Goal: Task Accomplishment & Management: Manage account settings

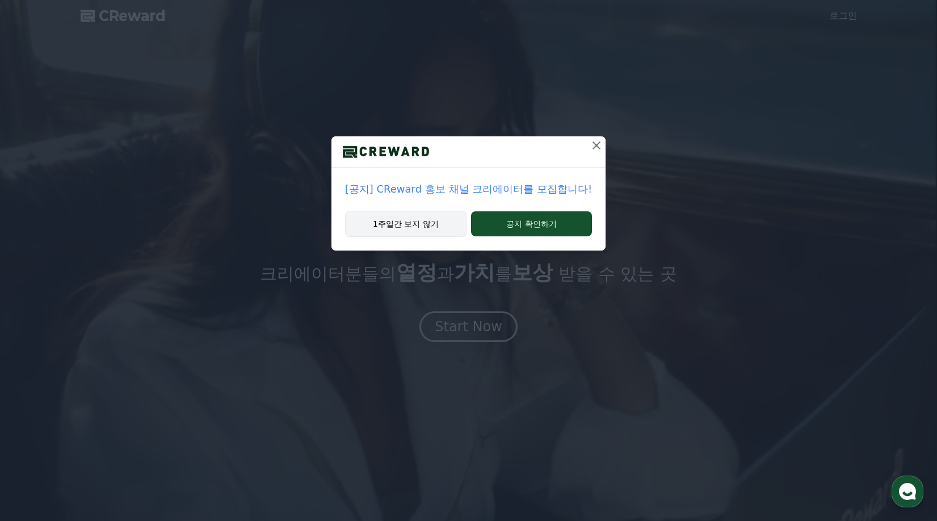
click at [404, 224] on button "1주일간 보지 않기" at bounding box center [405, 224] width 121 height 26
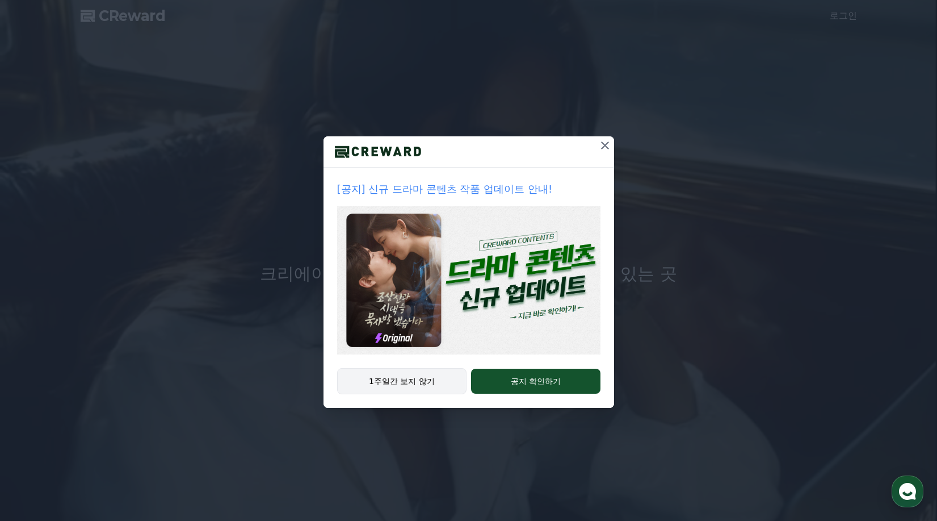
click at [394, 379] on button "1주일간 보지 않기" at bounding box center [402, 381] width 130 height 26
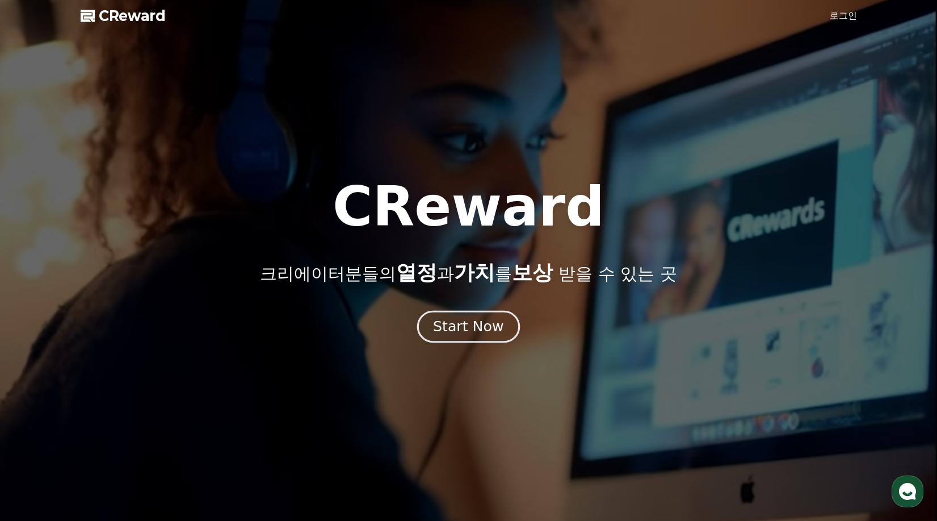
click at [456, 321] on div "Start Now" at bounding box center [468, 326] width 70 height 19
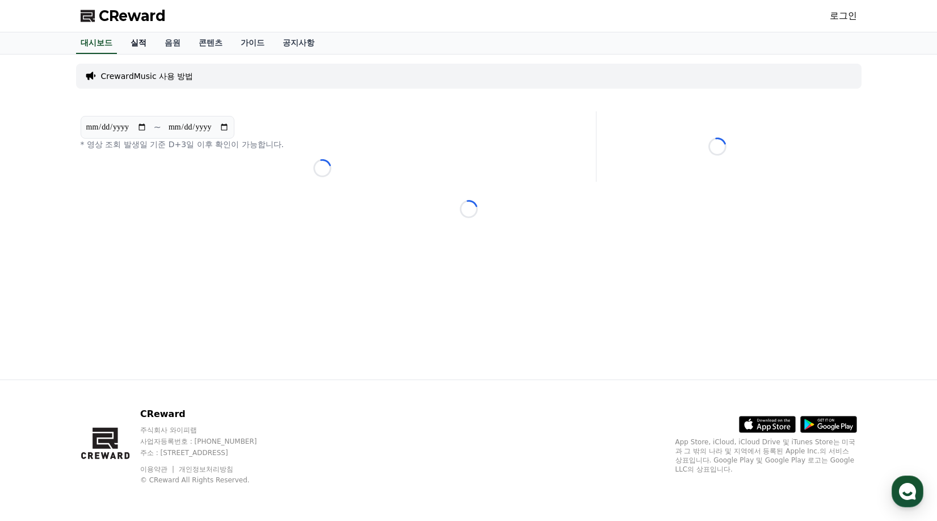
click at [139, 40] on link "실적" at bounding box center [138, 43] width 34 height 22
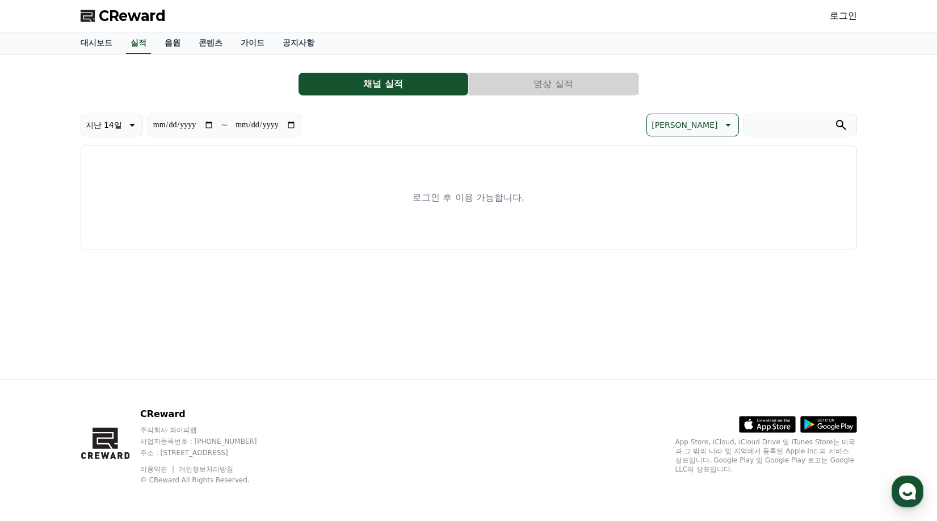
click at [188, 41] on link "음원" at bounding box center [173, 43] width 34 height 22
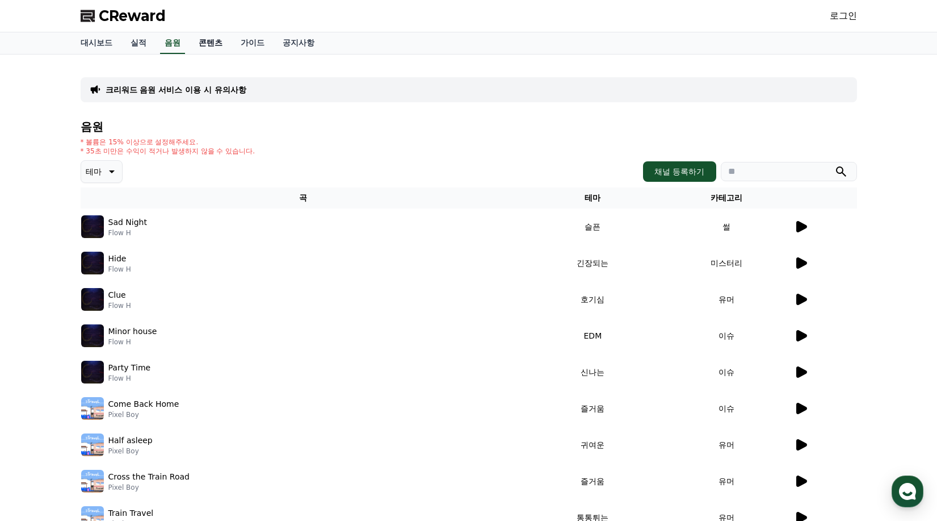
click at [213, 43] on link "콘텐츠" at bounding box center [211, 43] width 42 height 22
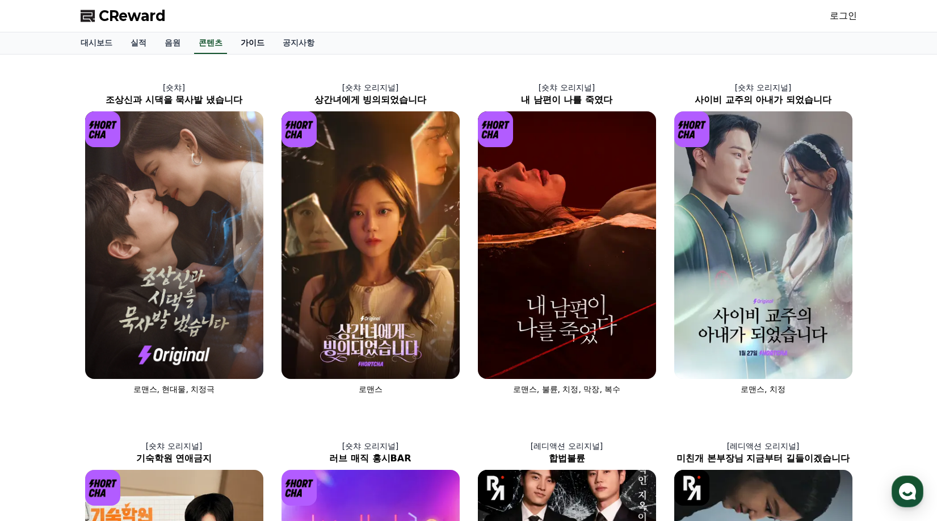
click at [251, 43] on link "가이드" at bounding box center [253, 43] width 42 height 22
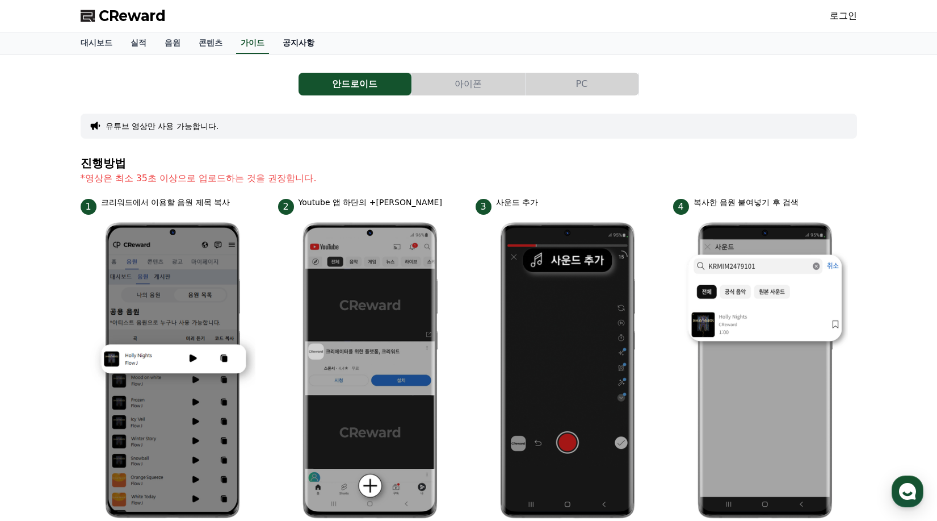
click at [297, 40] on link "공지사항" at bounding box center [299, 43] width 50 height 22
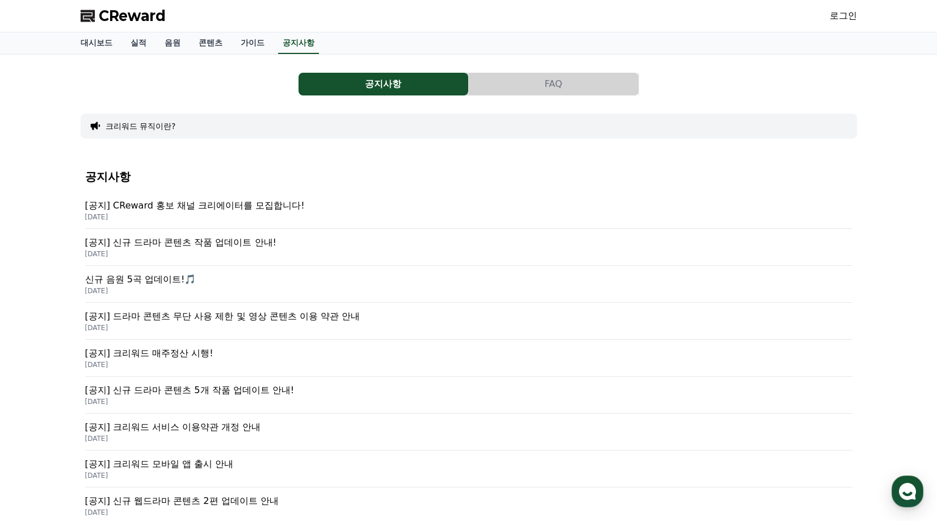
click at [180, 354] on p "[공지] 크리워드 매주정산 시행!" at bounding box center [468, 353] width 767 height 14
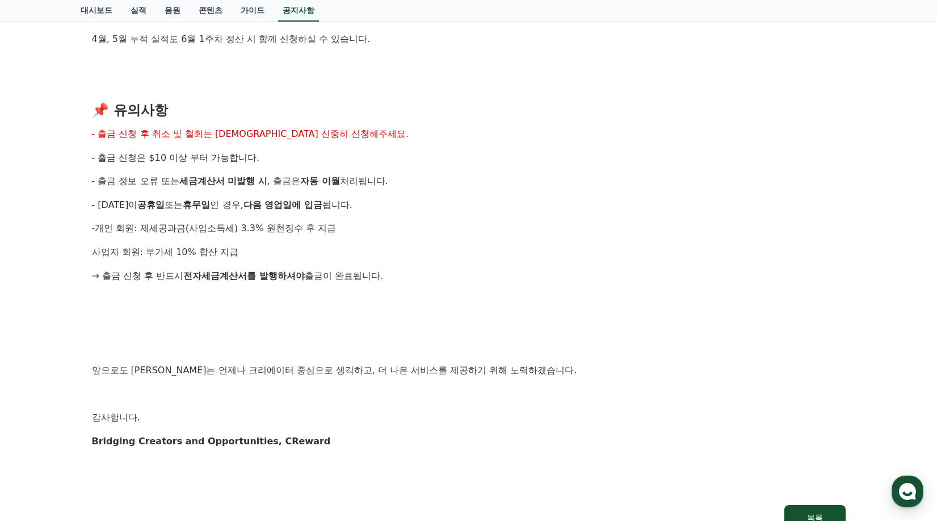
scroll to position [1079, 0]
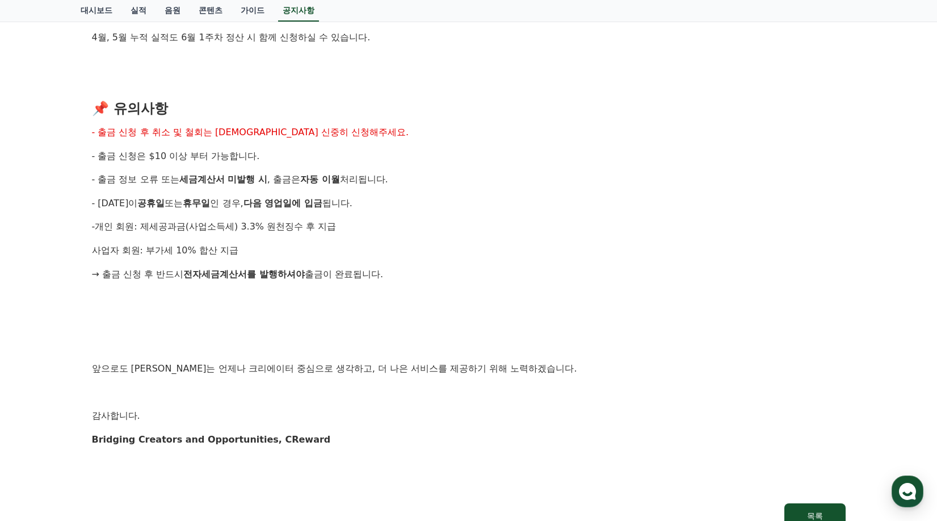
drag, startPoint x: 201, startPoint y: 278, endPoint x: 195, endPoint y: 268, distance: 11.5
click at [195, 268] on strong "전자세금계산서를 발행하셔야" at bounding box center [243, 273] width 121 height 11
drag, startPoint x: 104, startPoint y: 277, endPoint x: 123, endPoint y: 270, distance: 19.9
click at [106, 270] on p "→ 출금 신청 후 반드시 전자세금계산서를 발행하셔야 출금이 완료됩니다." at bounding box center [469, 274] width 754 height 15
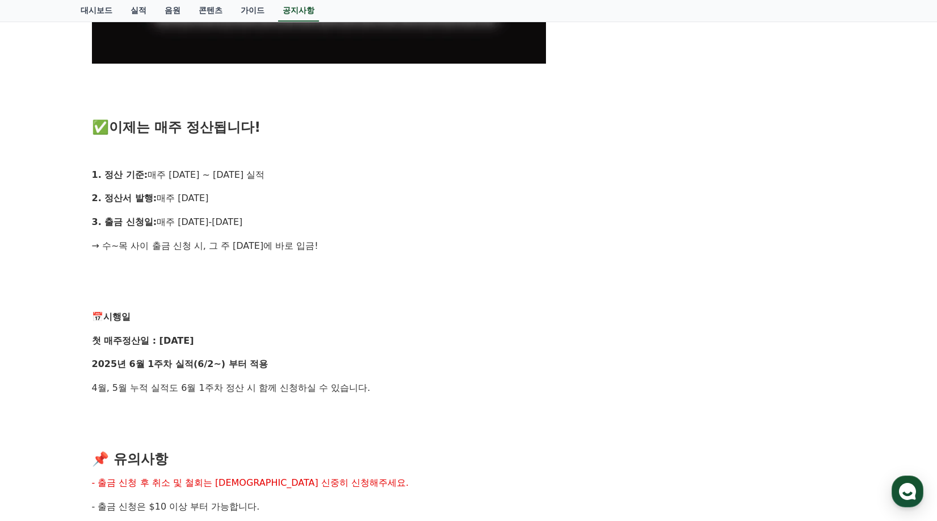
scroll to position [681, 0]
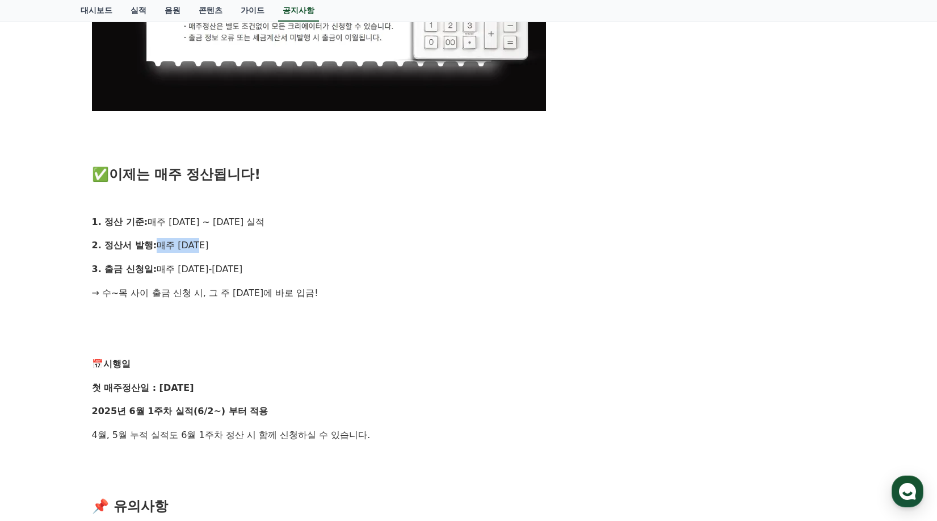
drag, startPoint x: 153, startPoint y: 245, endPoint x: 199, endPoint y: 259, distance: 48.0
click at [216, 247] on p "2. 정산서 발행: 매주 수요일" at bounding box center [469, 245] width 754 height 15
drag, startPoint x: 160, startPoint y: 269, endPoint x: 244, endPoint y: 266, distance: 84.1
click at [243, 266] on p "3. 출금 신청일: 매주 수요일-목요일" at bounding box center [469, 269] width 754 height 15
drag, startPoint x: 137, startPoint y: 289, endPoint x: 324, endPoint y: 286, distance: 186.8
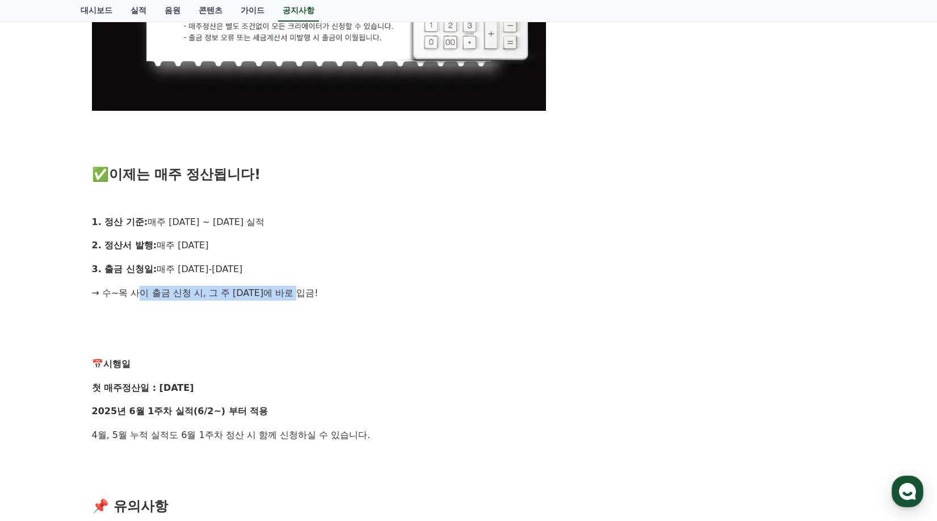
click at [324, 286] on p "→ 수~목 사이 출금 신청 시, 그 주 금요일에 바로 입금!" at bounding box center [469, 293] width 754 height 15
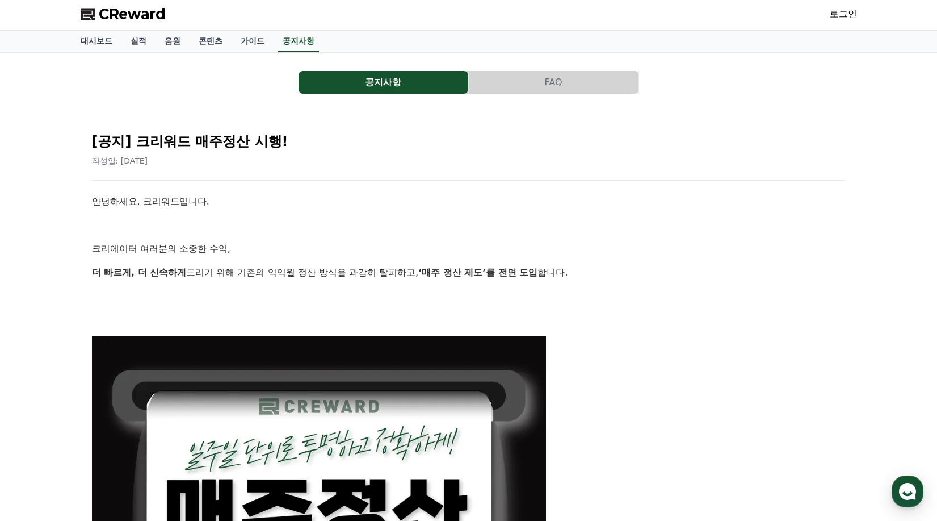
scroll to position [0, 0]
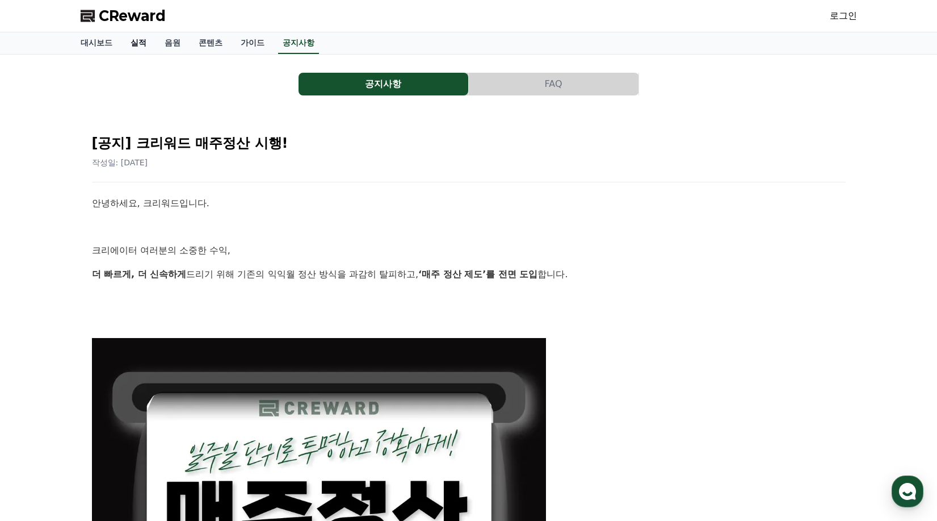
click at [132, 43] on link "실적" at bounding box center [138, 43] width 34 height 22
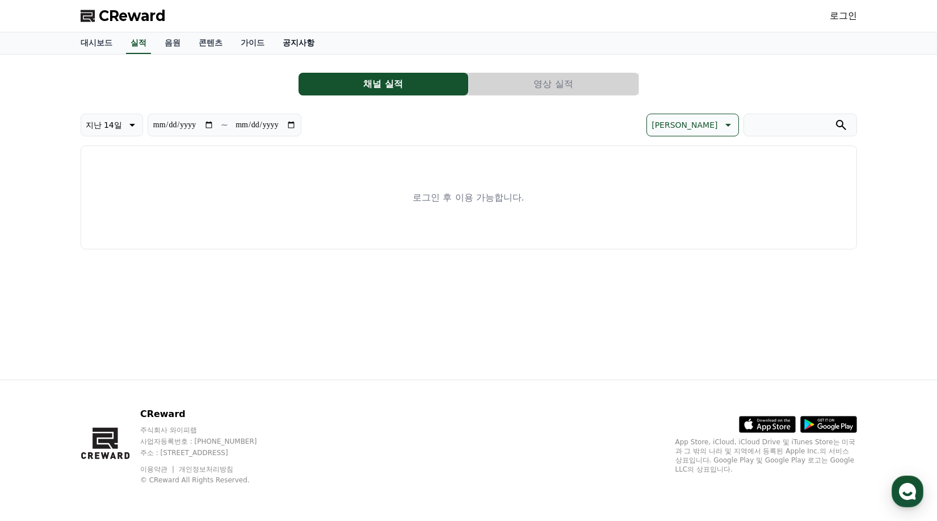
click at [300, 43] on link "공지사항" at bounding box center [299, 43] width 50 height 22
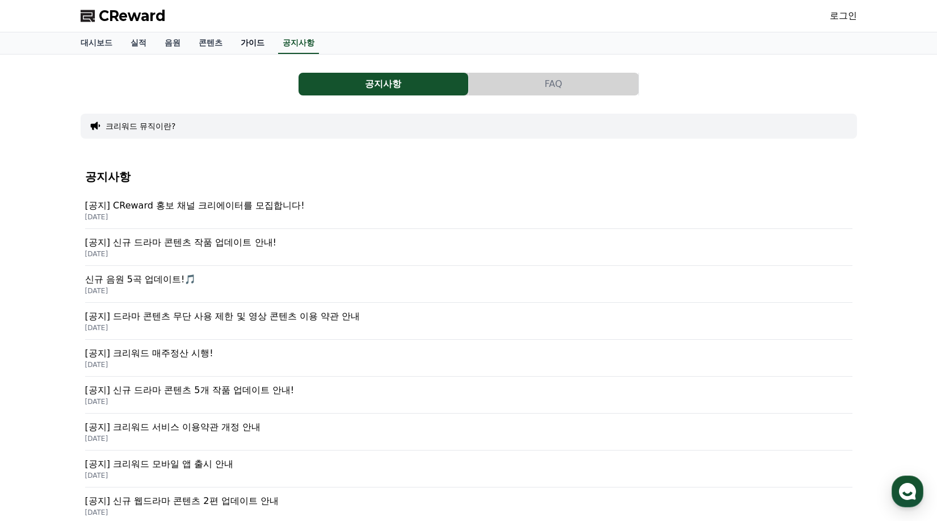
click at [252, 41] on link "가이드" at bounding box center [253, 43] width 42 height 22
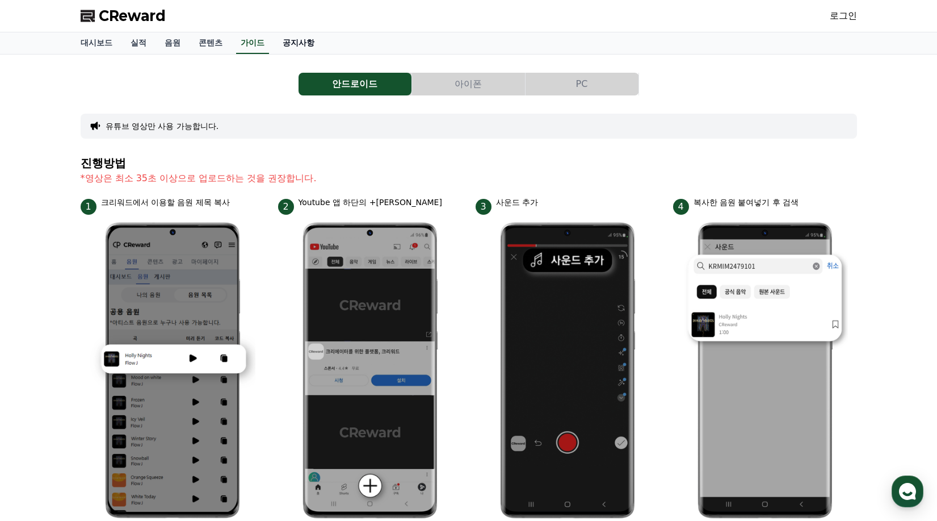
click at [297, 44] on link "공지사항" at bounding box center [299, 43] width 50 height 22
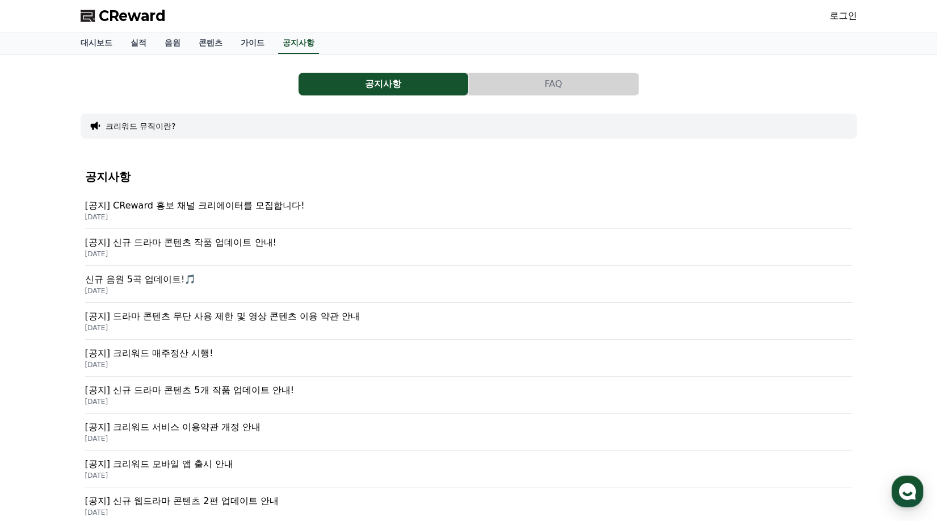
click at [147, 127] on button "크리워드 뮤직이란?" at bounding box center [141, 125] width 70 height 11
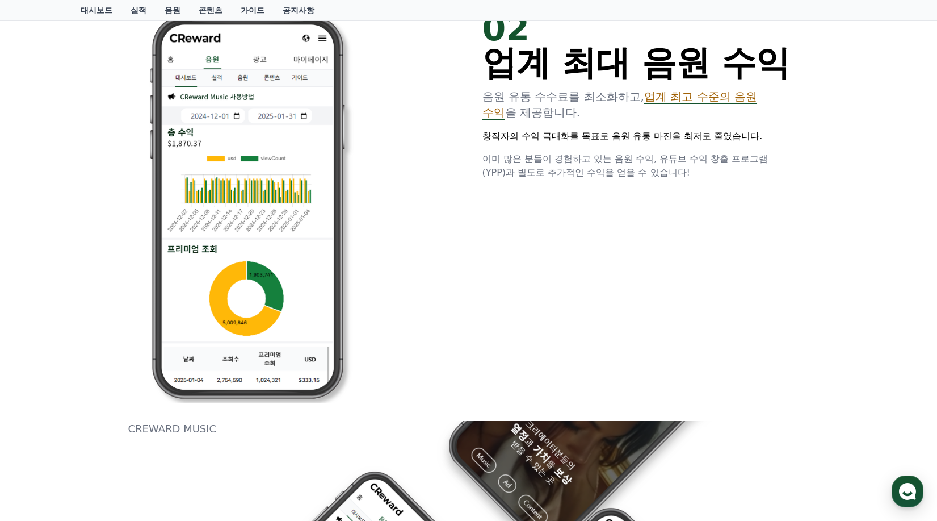
scroll to position [397, 0]
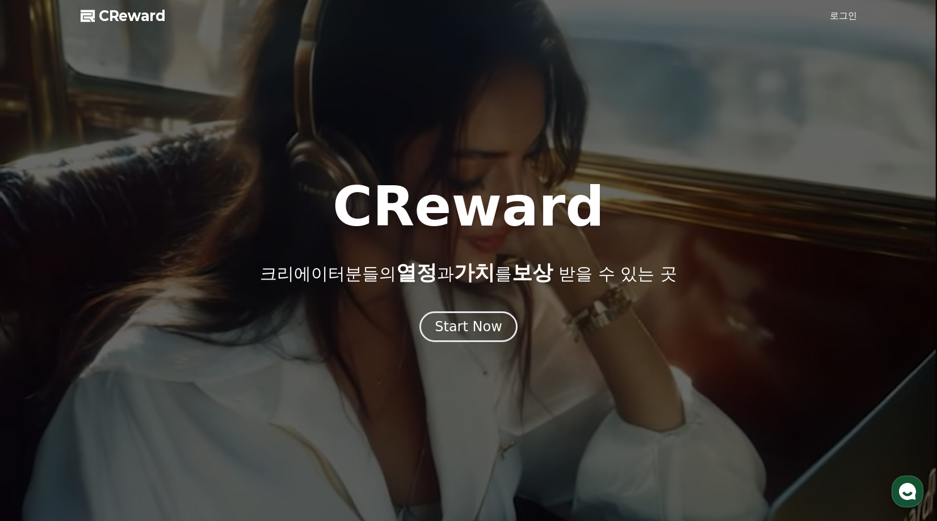
click at [908, 490] on use "button" at bounding box center [907, 490] width 17 height 17
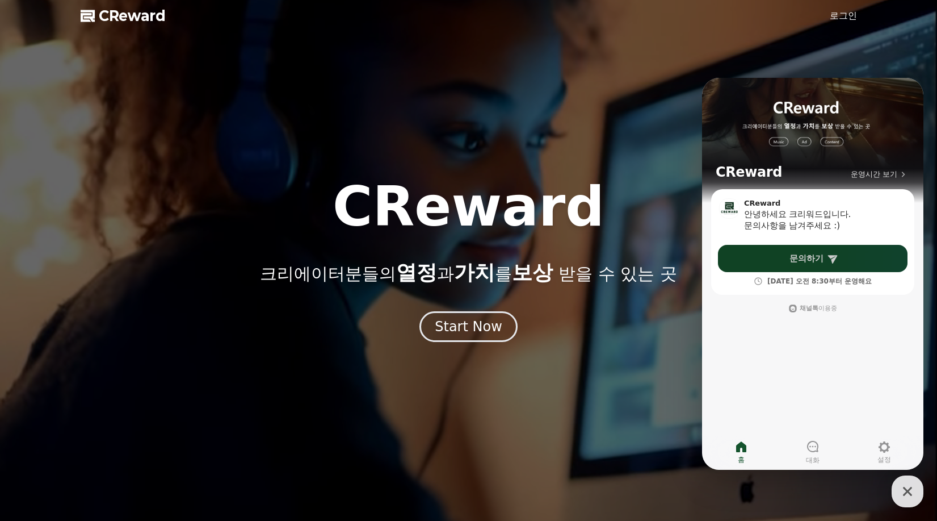
click at [796, 258] on span "문의하기" at bounding box center [807, 258] width 34 height 11
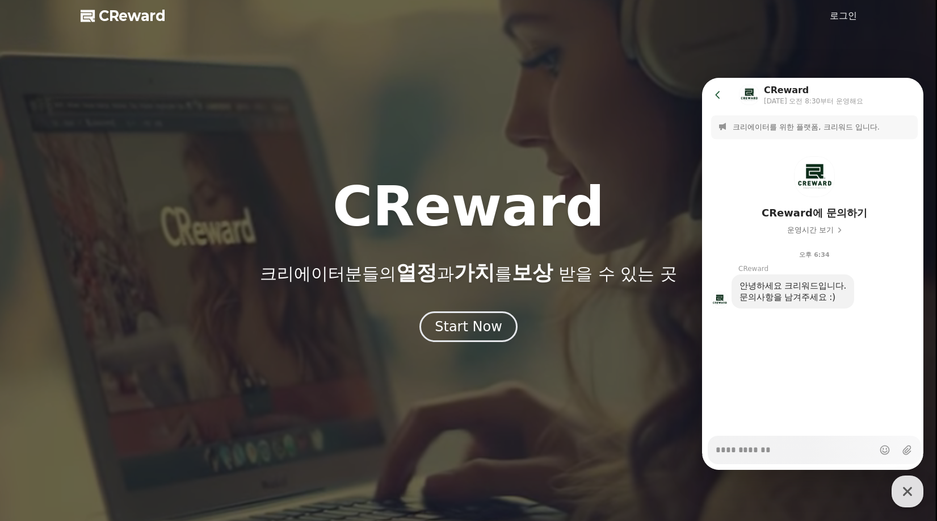
type textarea "*"
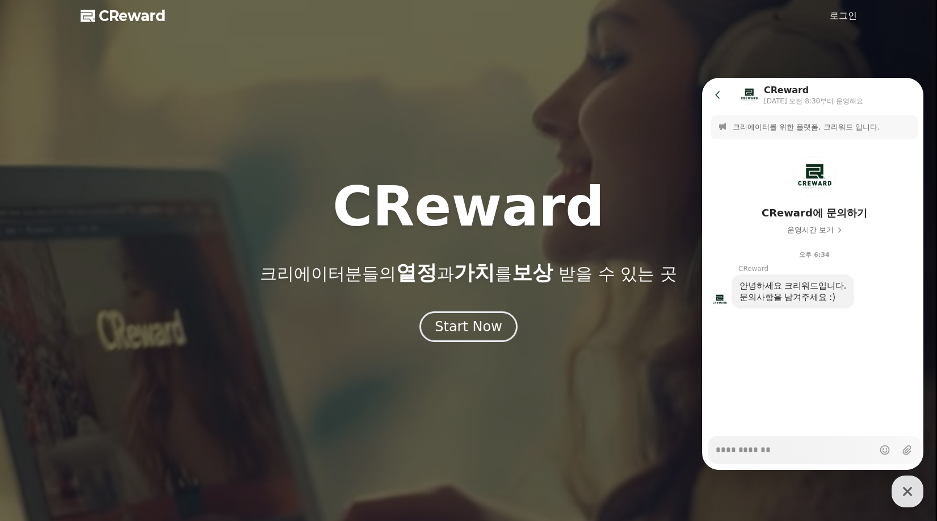
click at [620, 158] on div at bounding box center [468, 260] width 937 height 521
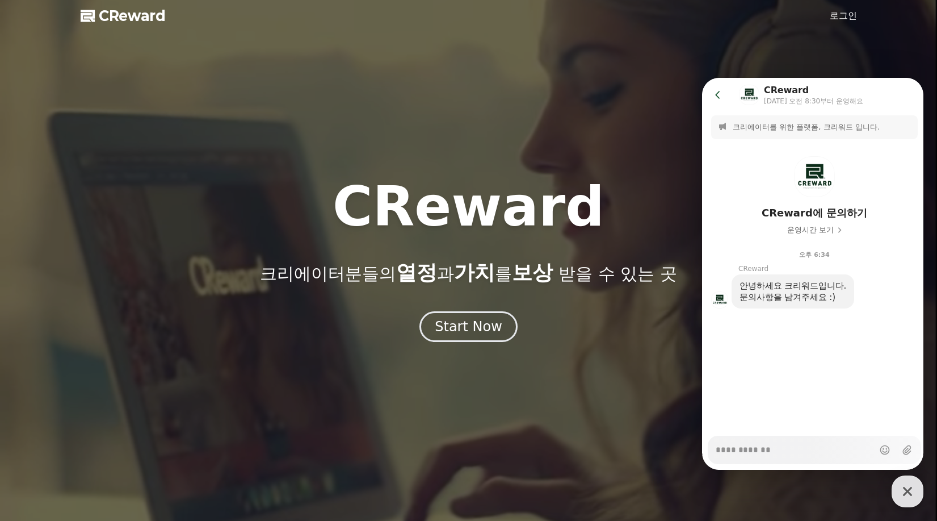
click at [717, 93] on icon at bounding box center [717, 94] width 11 height 11
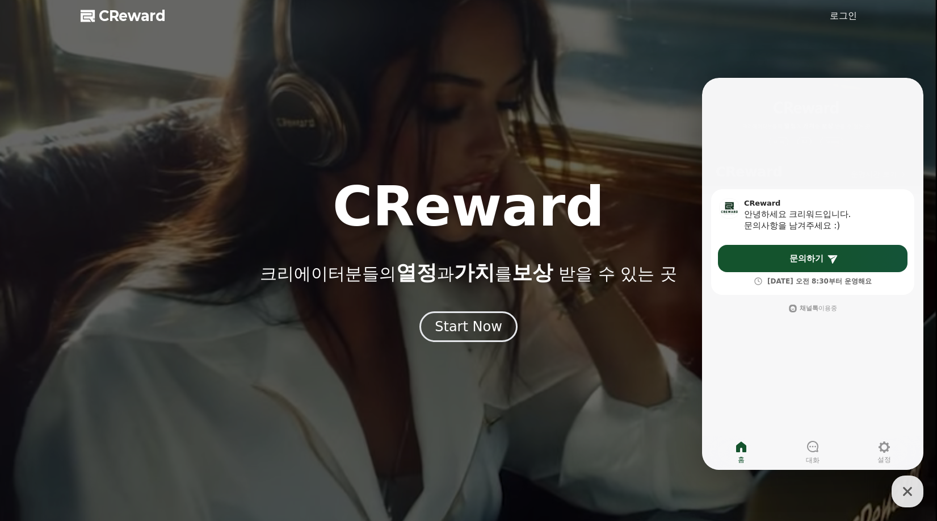
click at [649, 145] on div at bounding box center [468, 260] width 937 height 521
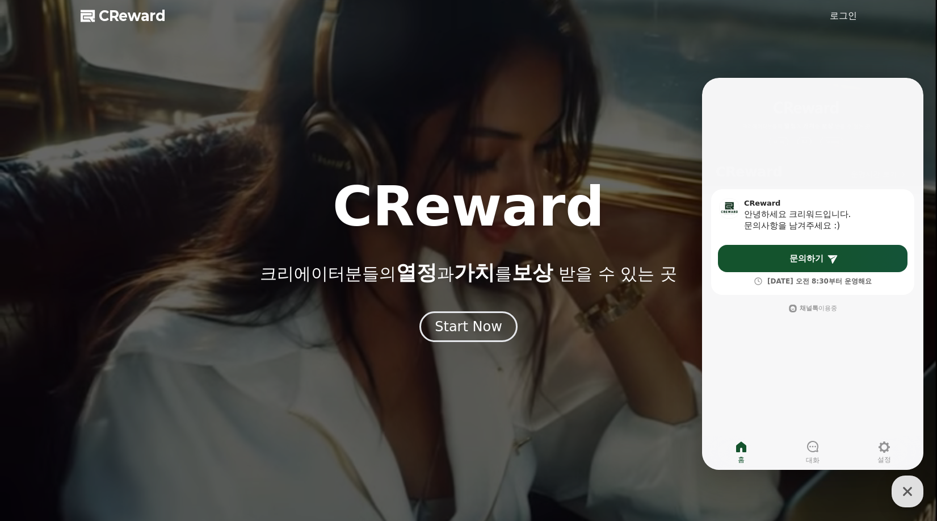
click at [846, 12] on link "로그인" at bounding box center [843, 16] width 27 height 14
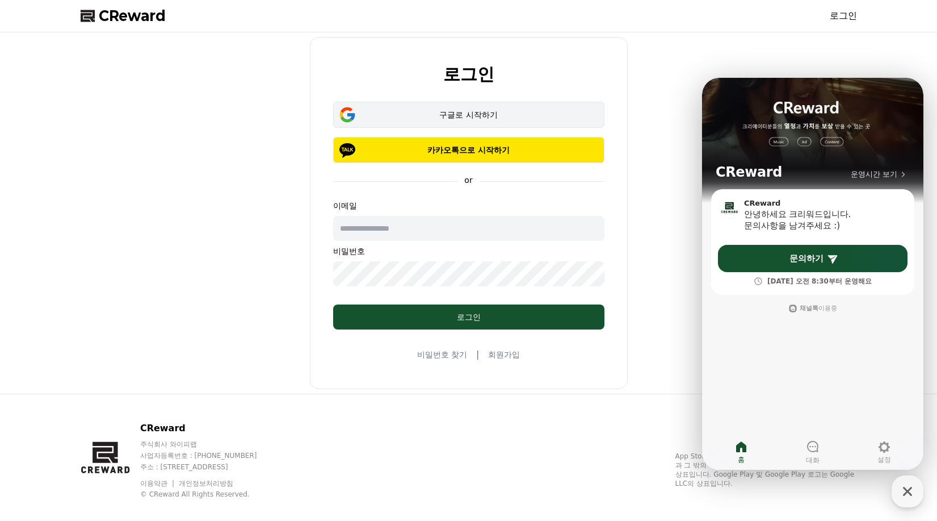
click at [466, 120] on button "구글로 시작하기" at bounding box center [468, 115] width 271 height 26
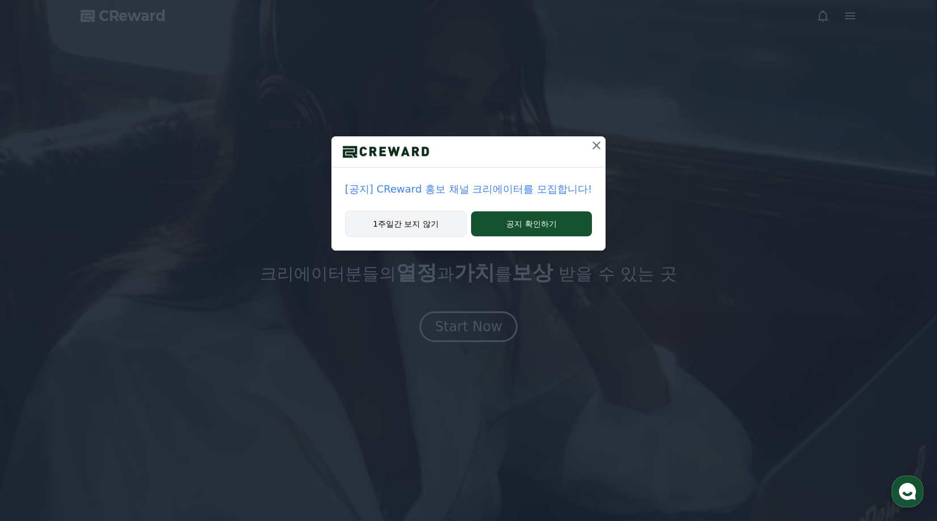
click at [422, 228] on button "1주일간 보지 않기" at bounding box center [405, 224] width 121 height 26
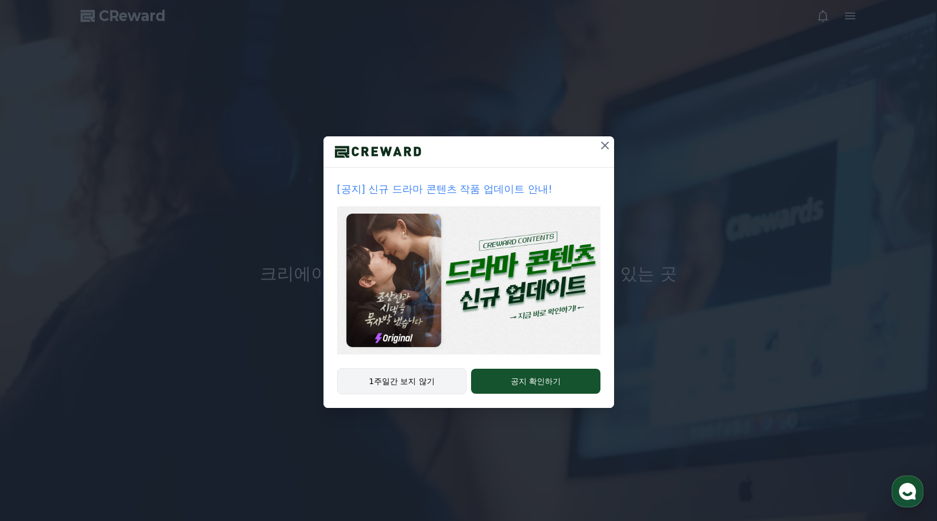
click at [405, 388] on button "1주일간 보지 않기" at bounding box center [402, 381] width 130 height 26
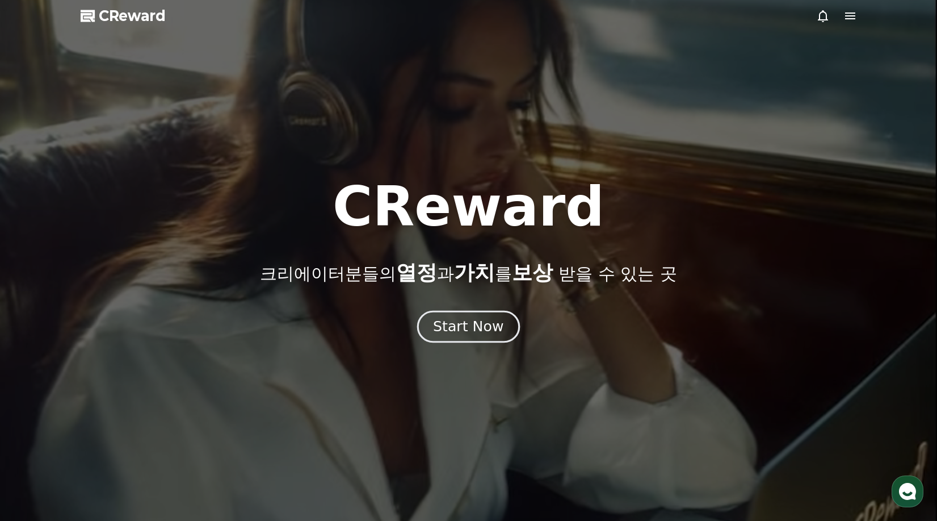
click at [444, 328] on div "Start Now" at bounding box center [468, 326] width 70 height 19
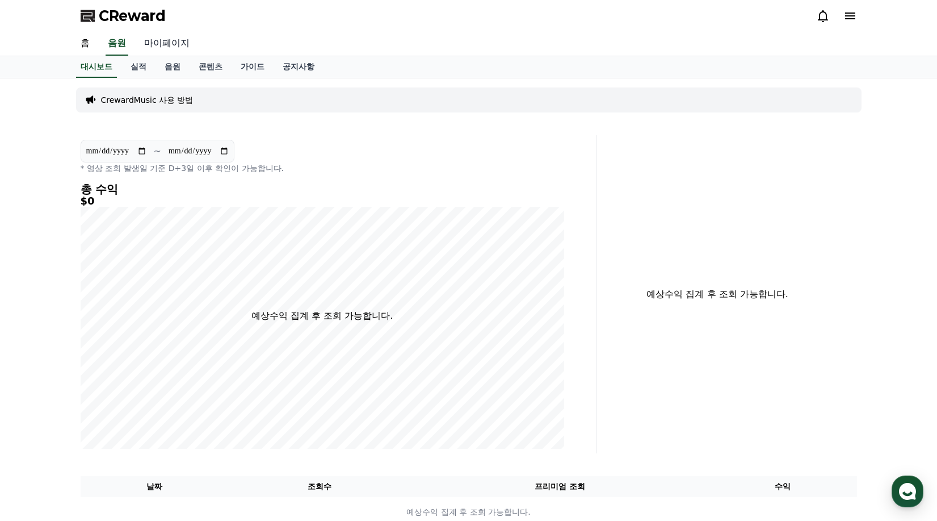
click at [163, 47] on link "마이페이지" at bounding box center [167, 44] width 64 height 24
select select "**********"
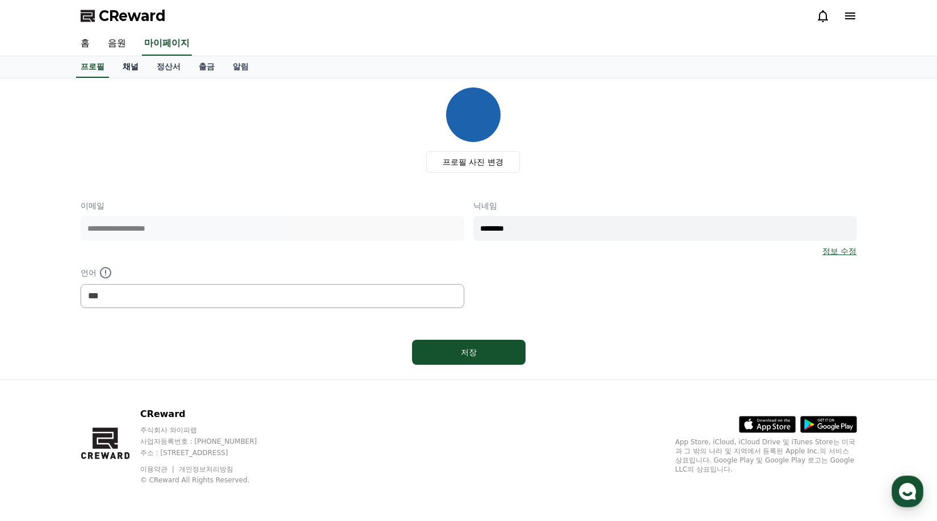
click at [128, 71] on link "채널" at bounding box center [131, 67] width 34 height 22
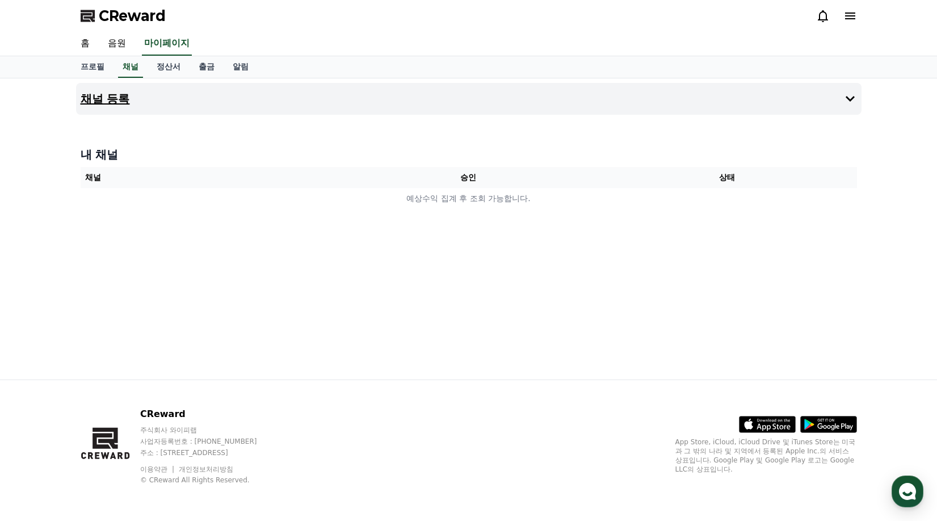
click at [147, 96] on button "채널 등록" at bounding box center [469, 99] width 786 height 32
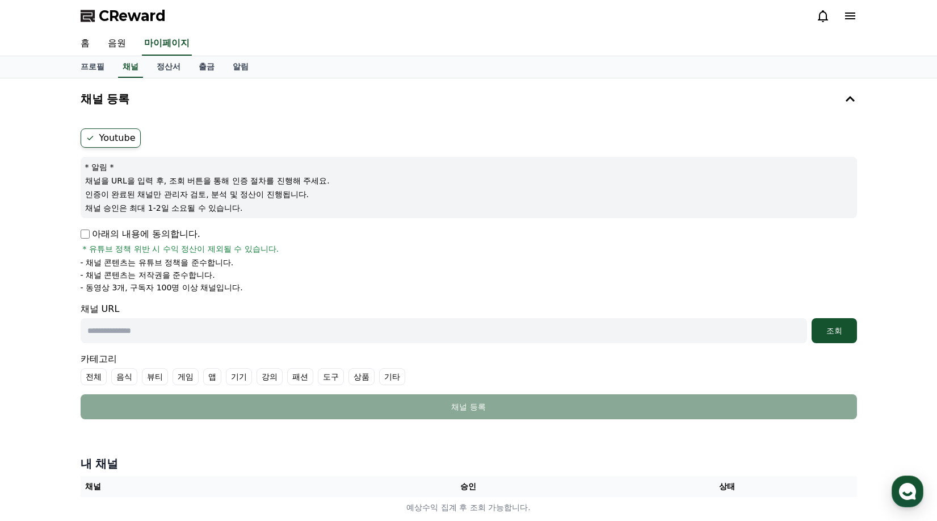
drag, startPoint x: 89, startPoint y: 261, endPoint x: 254, endPoint y: 289, distance: 167.6
click at [254, 289] on ul "- 채널 콘텐츠는 유튜브 정책을 준수합니다. - 채널 콘텐츠는 저작권을 준수합니다. - 동영상 3개, 구독자 100명 이상 채널입니다." at bounding box center [469, 275] width 777 height 36
click at [254, 289] on li "- 동영상 3개, 구독자 100명 이상 채널입니다." at bounding box center [469, 287] width 777 height 11
click at [169, 66] on link "정산서" at bounding box center [169, 67] width 42 height 22
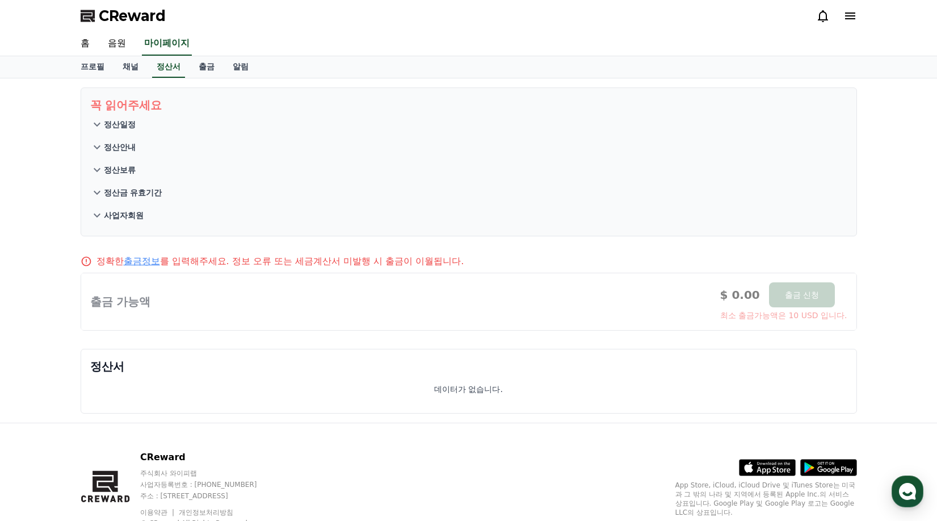
click at [129, 125] on p "정산일정" at bounding box center [120, 124] width 32 height 11
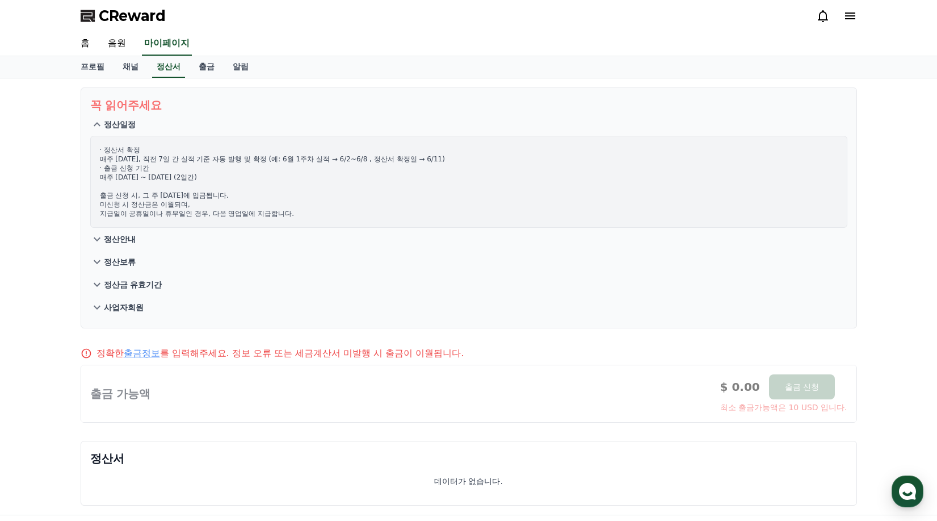
click at [129, 125] on p "정산일정" at bounding box center [120, 124] width 32 height 11
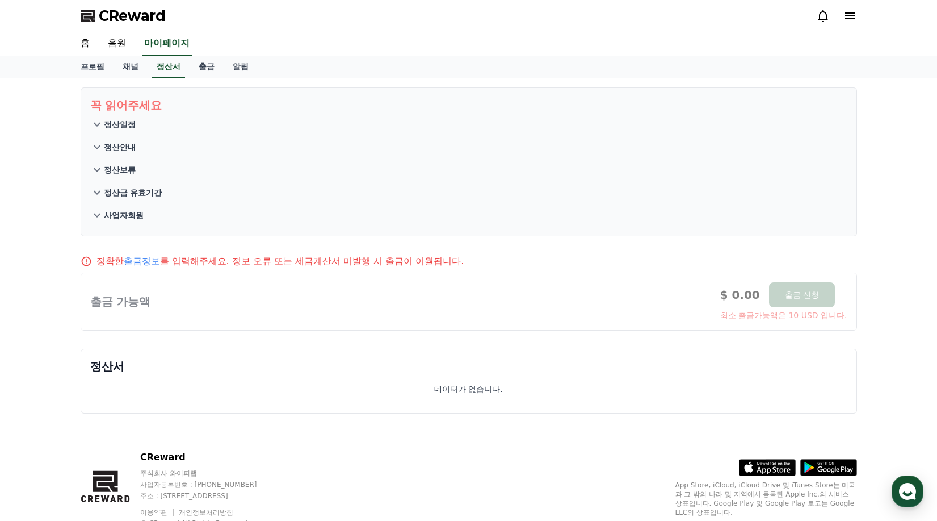
click at [123, 145] on p "정산안내" at bounding box center [120, 146] width 32 height 11
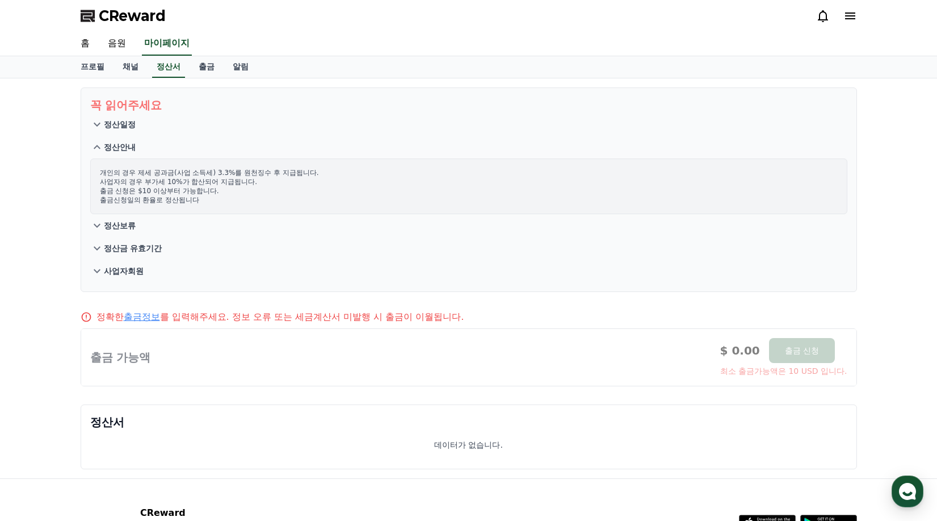
click at [123, 145] on p "정산안내" at bounding box center [120, 146] width 32 height 11
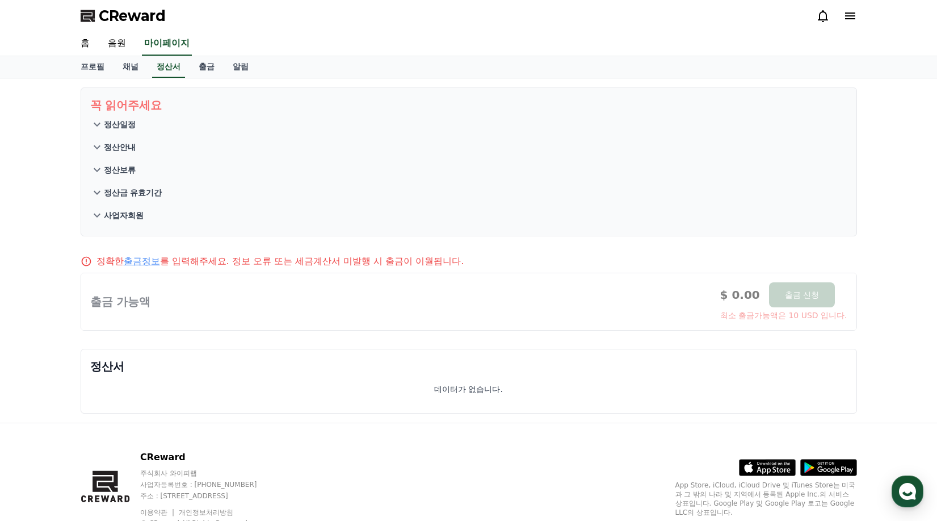
click at [120, 164] on p "정산보류" at bounding box center [120, 169] width 32 height 11
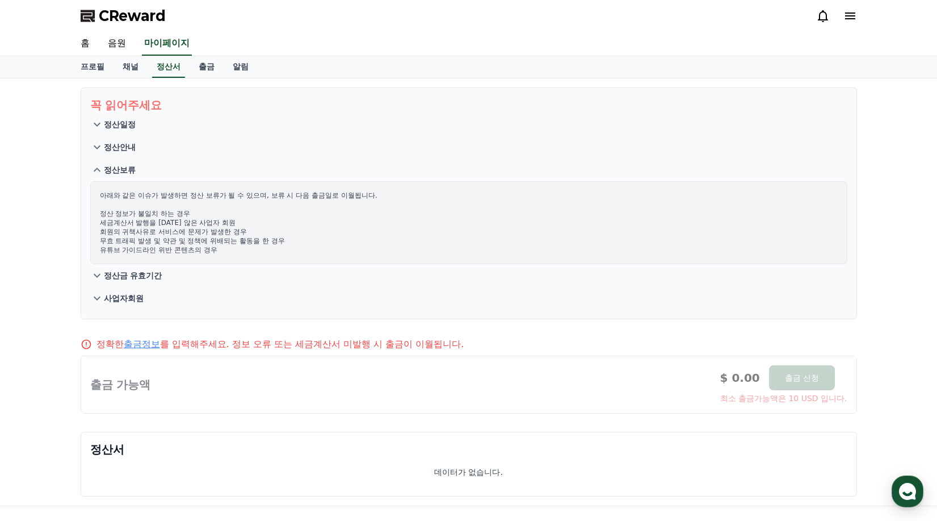
click at [120, 167] on p "정산보류" at bounding box center [120, 169] width 32 height 11
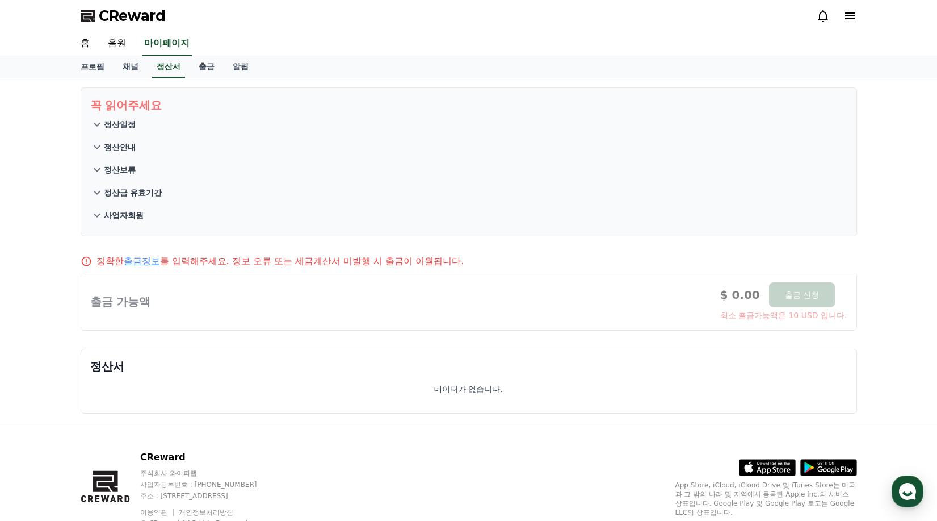
click at [131, 190] on p "정산금 유효기간" at bounding box center [133, 192] width 58 height 11
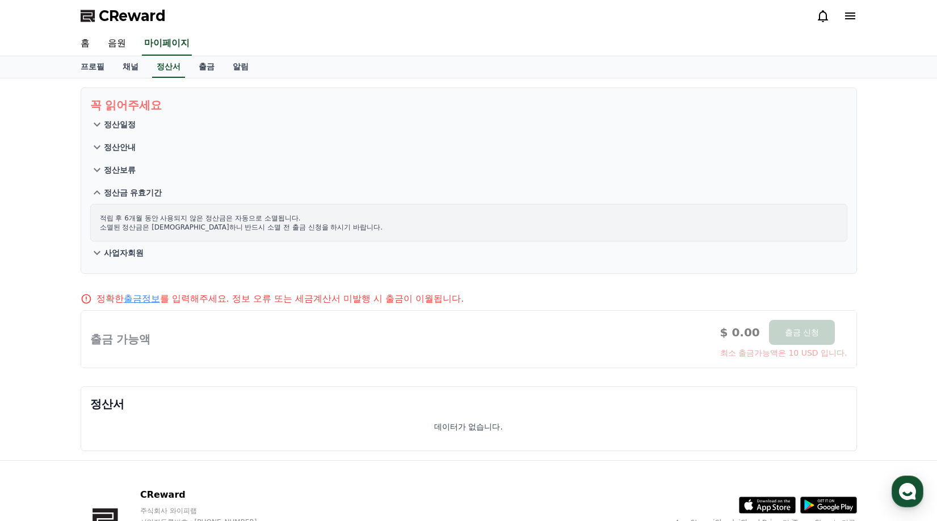
click at [131, 190] on p "정산금 유효기간" at bounding box center [133, 192] width 58 height 11
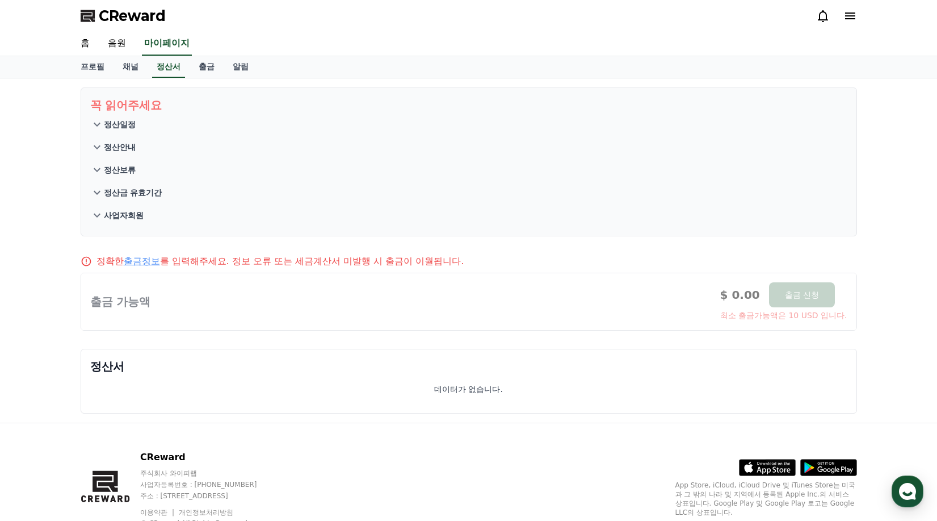
click at [127, 216] on p "사업자회원" at bounding box center [124, 214] width 40 height 11
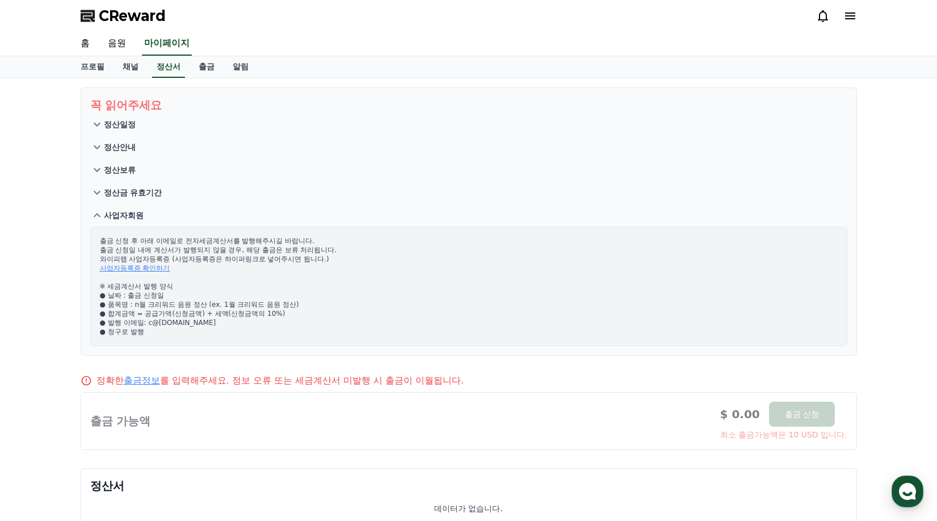
click at [127, 216] on p "사업자회원" at bounding box center [124, 214] width 40 height 11
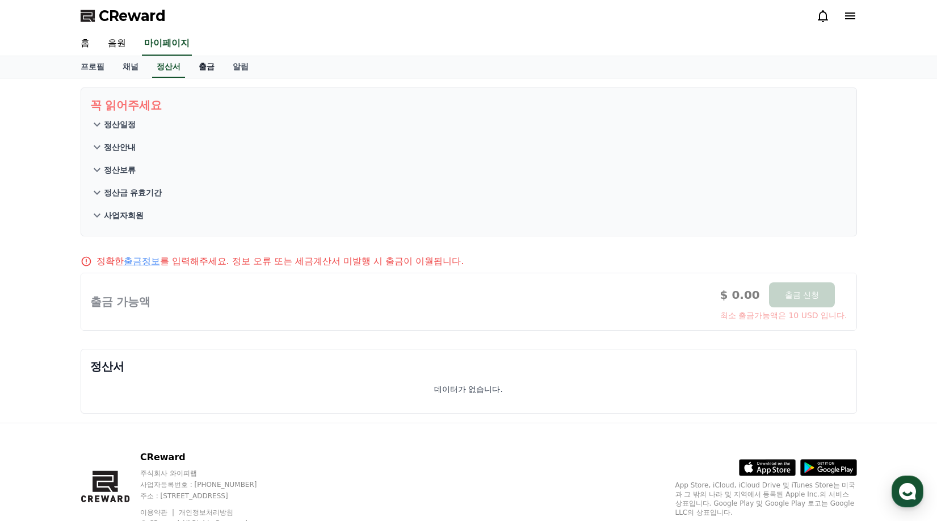
click at [203, 61] on link "출금" at bounding box center [207, 67] width 34 height 22
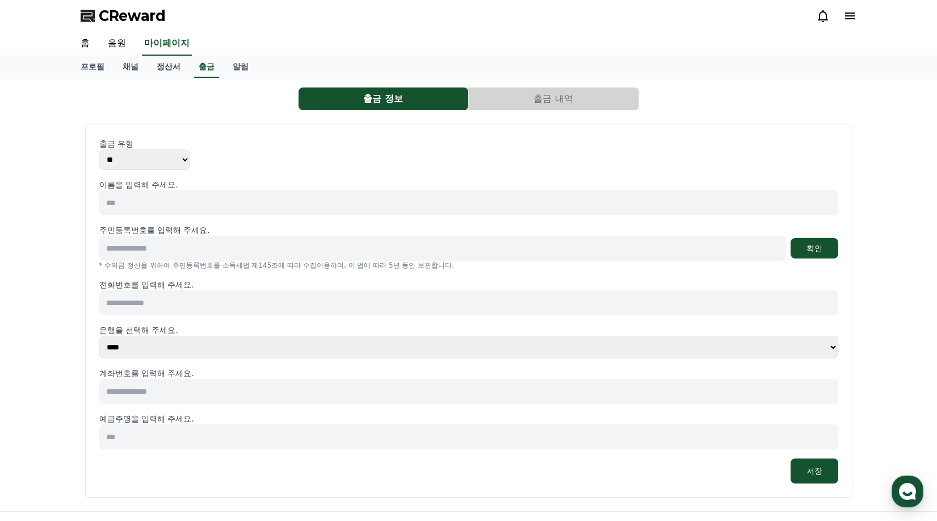
click at [209, 349] on select "**** **** **** **** **** **** **** ** ** ** ** **** *** **** **** *****" at bounding box center [468, 346] width 739 height 23
click at [237, 66] on link "알림" at bounding box center [241, 67] width 34 height 22
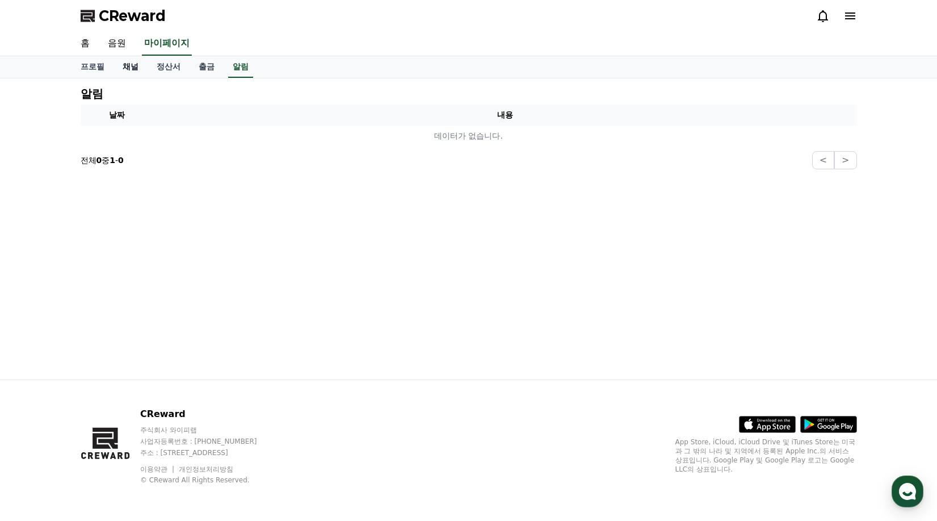
click at [123, 66] on link "채널" at bounding box center [131, 67] width 34 height 22
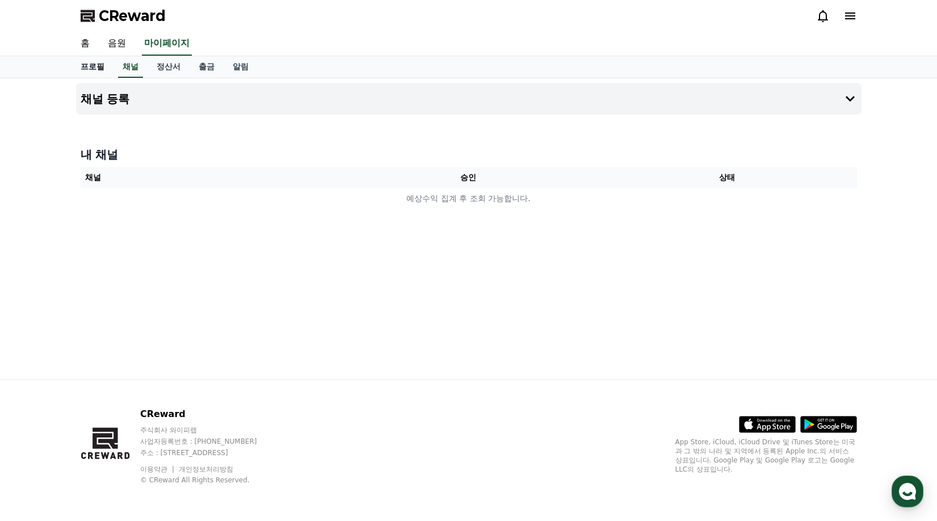
click at [96, 66] on link "프로필" at bounding box center [93, 67] width 42 height 22
select select "**********"
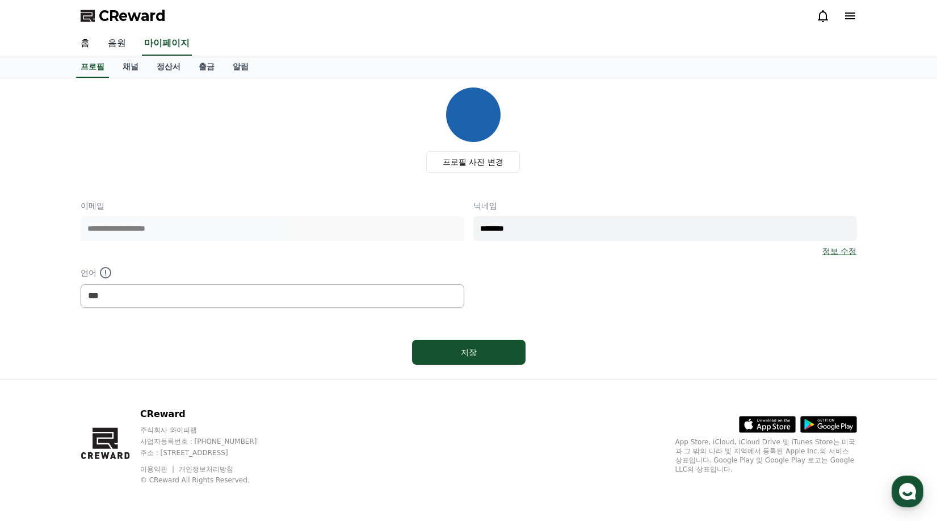
click at [120, 41] on link "음원" at bounding box center [117, 44] width 36 height 24
